Goal: Ask a question

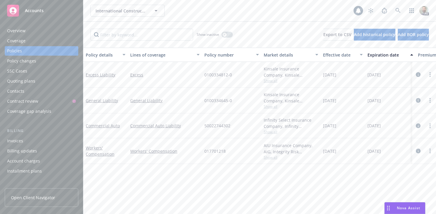
click at [398, 208] on span "Nova Assist" at bounding box center [408, 208] width 23 height 5
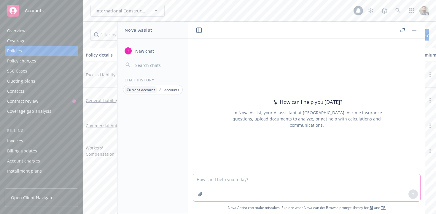
click at [286, 181] on textarea at bounding box center [306, 187] width 227 height 27
type textarea "P"
type textarea "What SIC code & what NAICS code would Paypal and other payment processing servi…"
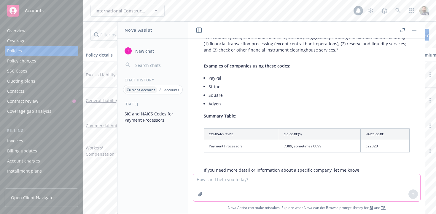
scroll to position [182, 0]
